Goal: Information Seeking & Learning: Check status

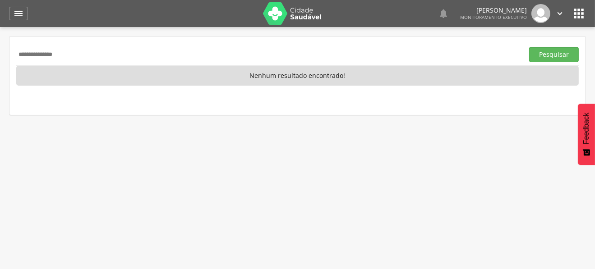
drag, startPoint x: 75, startPoint y: 55, endPoint x: 0, endPoint y: 61, distance: 75.6
click at [0, 61] on div " Supervisão  Distritos  Ubs Coordenador: - Queimadas / PB Intervalo de Tempo…" at bounding box center [297, 161] width 595 height 269
click at [286, 11] on img at bounding box center [292, 13] width 59 height 23
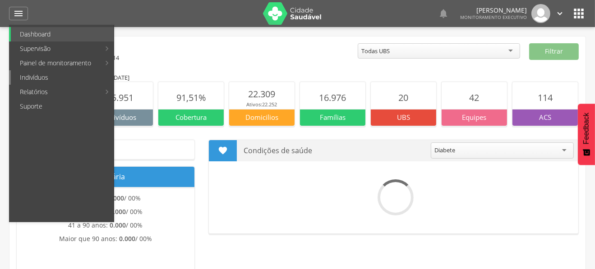
click at [44, 78] on link "Indivíduos" at bounding box center [62, 77] width 103 height 14
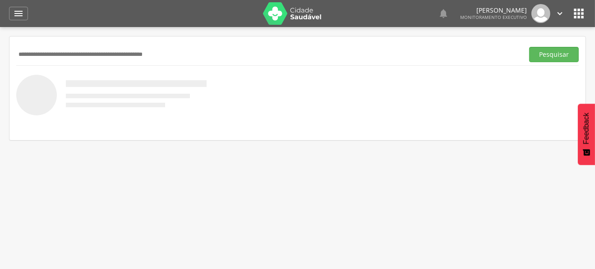
click at [76, 53] on input "text" at bounding box center [268, 54] width 504 height 15
click at [95, 51] on input "text" at bounding box center [268, 54] width 504 height 15
type input "**********"
click at [529, 47] on button "Pesquisar" at bounding box center [554, 54] width 50 height 15
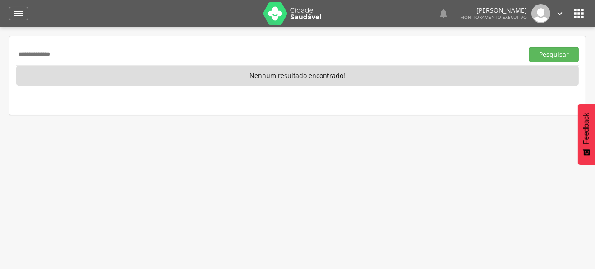
click at [24, 54] on input "**********" at bounding box center [268, 54] width 504 height 15
type input "**********"
click at [529, 47] on button "Pesquisar" at bounding box center [554, 54] width 50 height 15
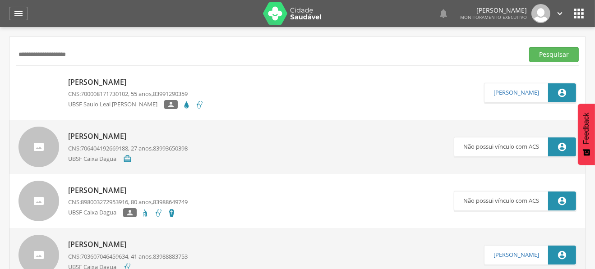
click at [133, 79] on p "[PERSON_NAME]" at bounding box center [136, 82] width 136 height 10
type input "**********"
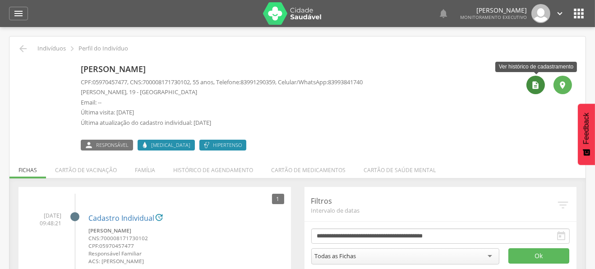
click at [535, 83] on icon "" at bounding box center [535, 85] width 9 height 9
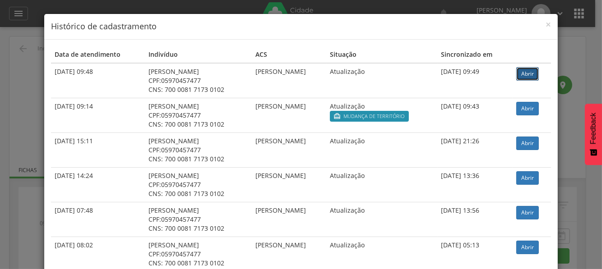
click at [530, 72] on link "Abrir" at bounding box center [527, 74] width 23 height 14
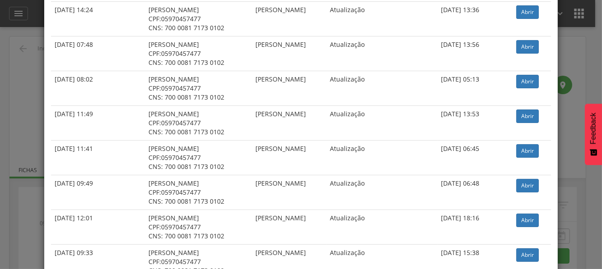
scroll to position [180, 0]
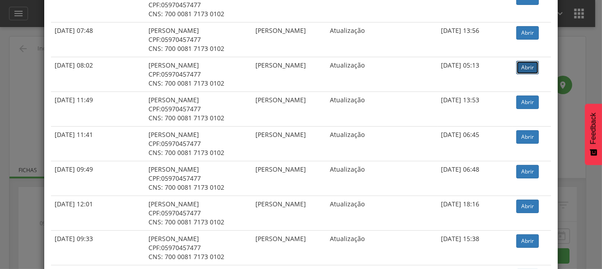
click at [521, 64] on link "Abrir" at bounding box center [527, 68] width 23 height 14
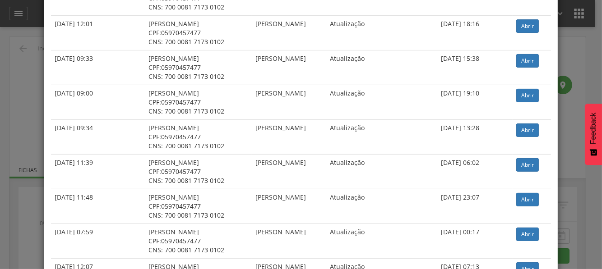
scroll to position [406, 0]
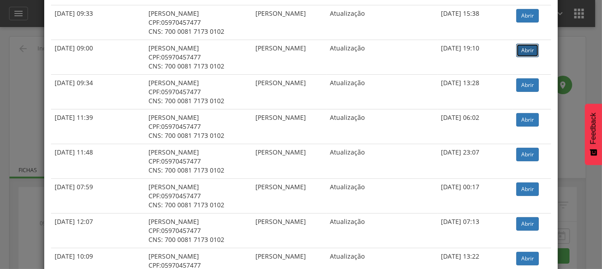
click at [521, 48] on link "Abrir" at bounding box center [527, 51] width 23 height 14
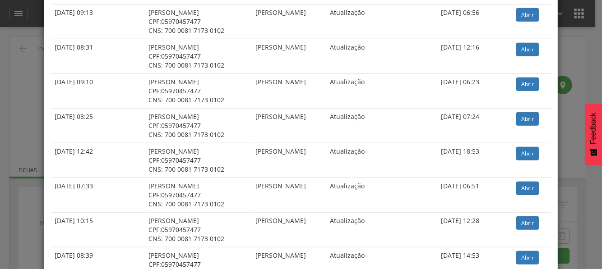
scroll to position [902, 0]
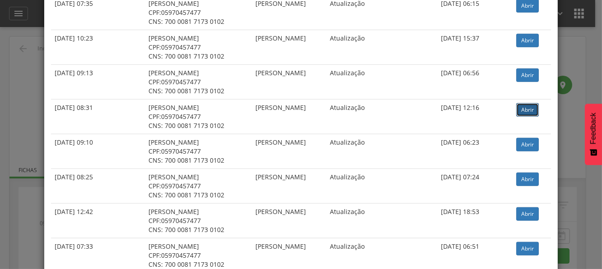
click at [529, 104] on link "Abrir" at bounding box center [527, 110] width 23 height 14
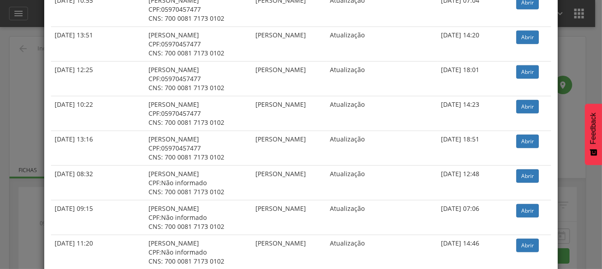
scroll to position [1308, 0]
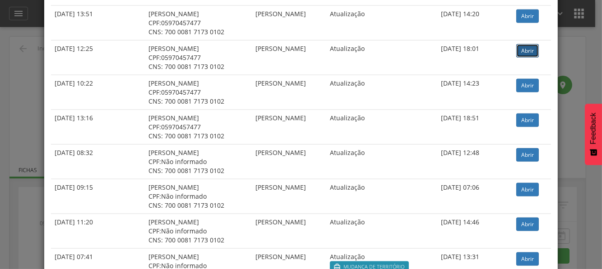
click at [531, 45] on link "Abrir" at bounding box center [527, 51] width 23 height 14
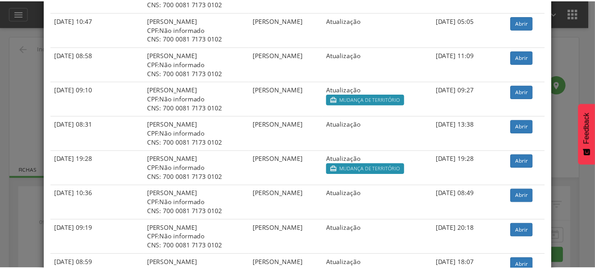
scroll to position [2040, 0]
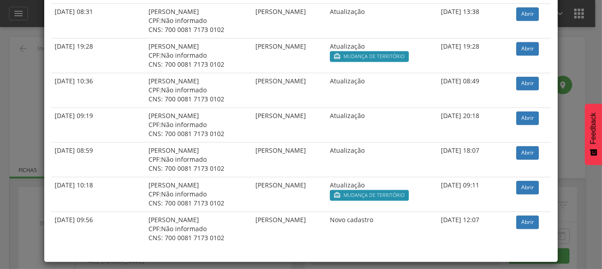
click at [572, 57] on div "× Histórico de cadastramento Data de atendimento Indivíduo ACS Situação Sincron…" at bounding box center [301, 134] width 602 height 269
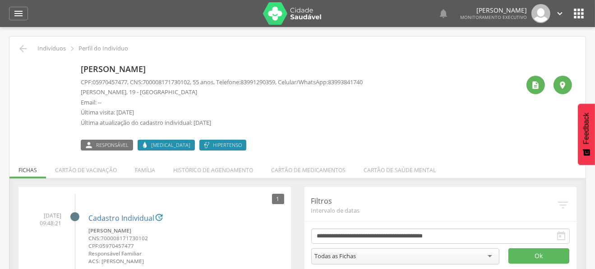
click at [284, 14] on img at bounding box center [292, 13] width 59 height 23
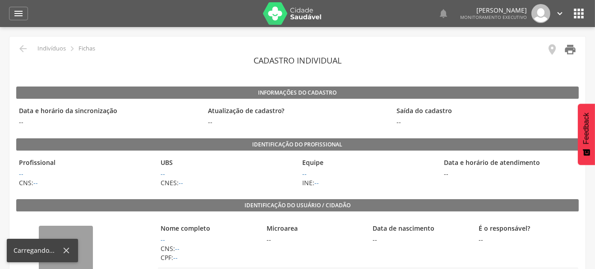
click at [571, 46] on icon "" at bounding box center [570, 49] width 13 height 13
click at [572, 48] on icon "" at bounding box center [570, 49] width 13 height 13
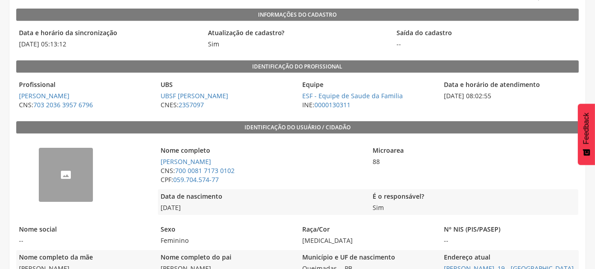
scroll to position [90, 0]
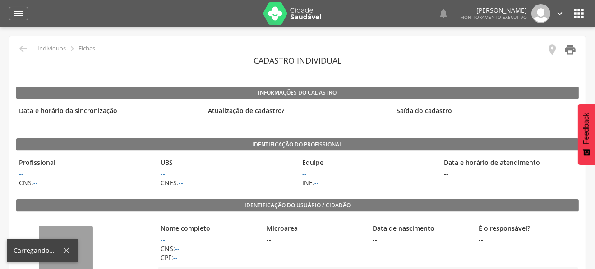
click at [566, 47] on icon "" at bounding box center [570, 49] width 13 height 13
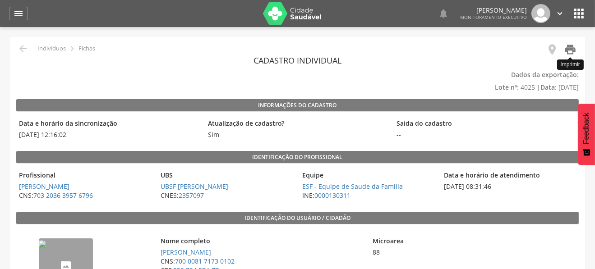
click at [571, 51] on icon "" at bounding box center [570, 49] width 13 height 13
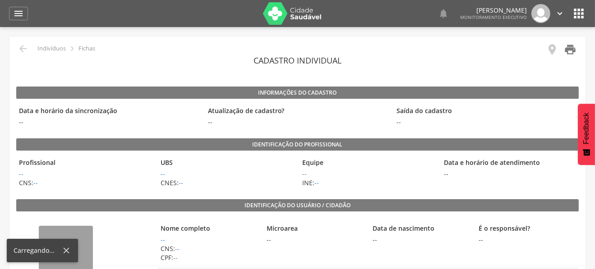
click at [570, 51] on icon "" at bounding box center [570, 49] width 13 height 13
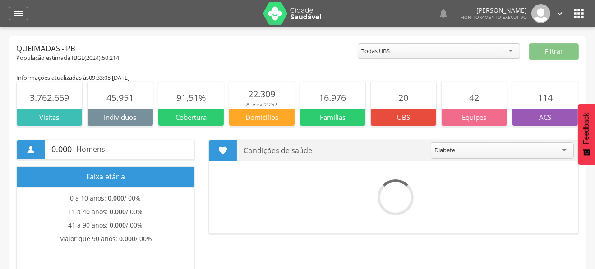
click at [285, 14] on img at bounding box center [292, 13] width 59 height 23
